Goal: Task Accomplishment & Management: Use online tool/utility

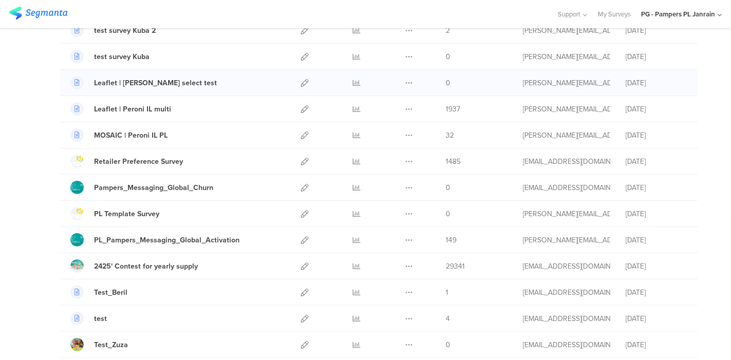
scroll to position [147, 0]
click at [353, 262] on icon at bounding box center [357, 266] width 8 height 8
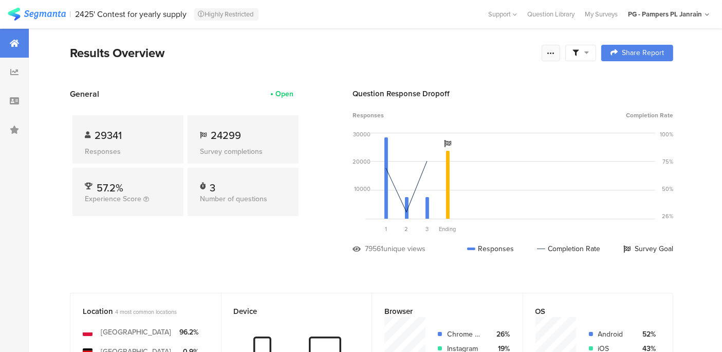
click at [555, 52] on icon at bounding box center [551, 53] width 8 height 8
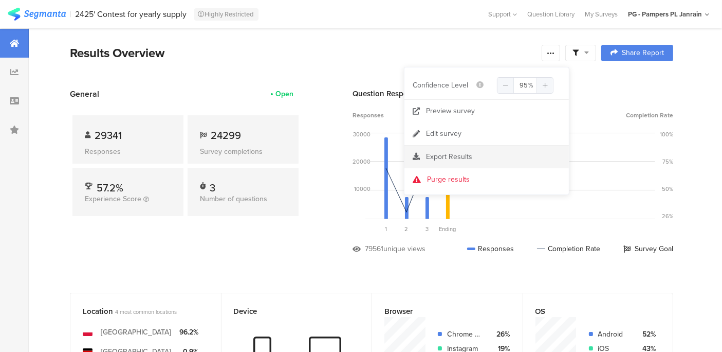
click at [487, 152] on div "Export Results" at bounding box center [486, 157] width 164 height 10
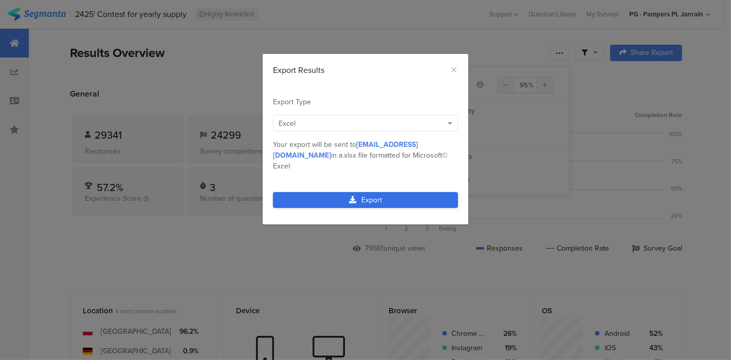
click at [397, 192] on link "Export" at bounding box center [365, 200] width 185 height 16
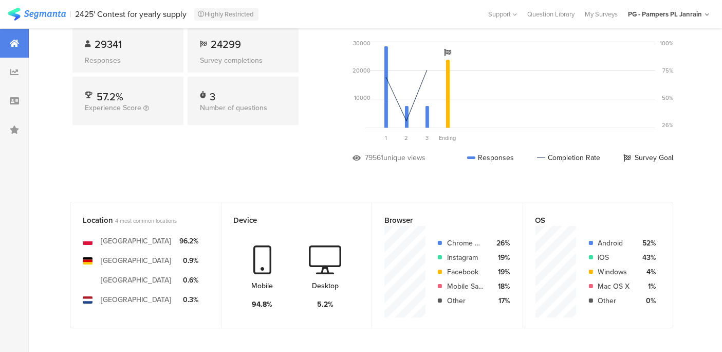
scroll to position [91, 0]
